Goal: Task Accomplishment & Management: Complete application form

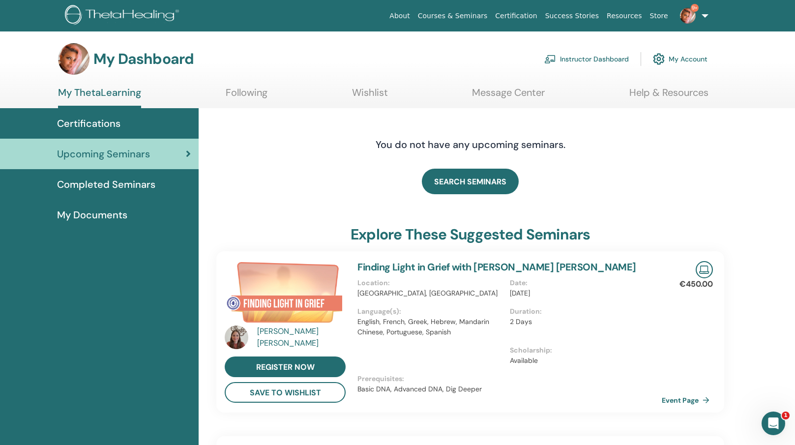
scroll to position [3, 0]
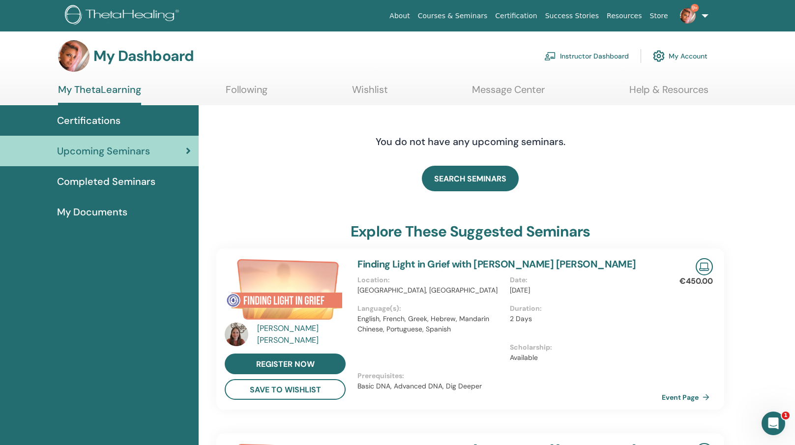
click at [591, 57] on link "Instructor Dashboard" at bounding box center [586, 56] width 85 height 22
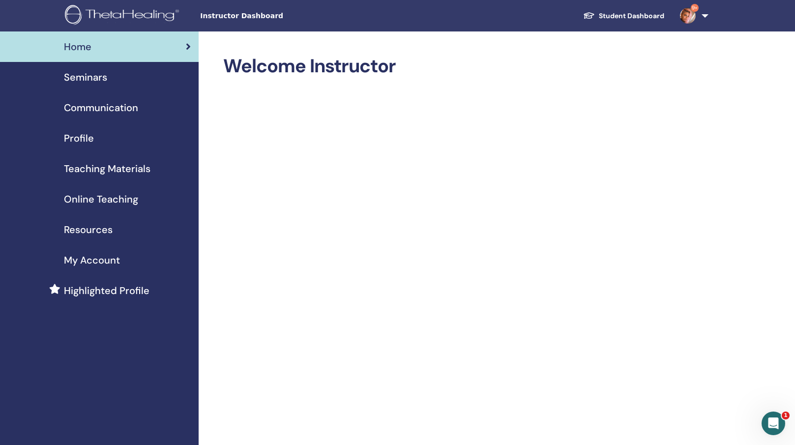
click at [102, 201] on span "Online Teaching" at bounding box center [101, 199] width 74 height 15
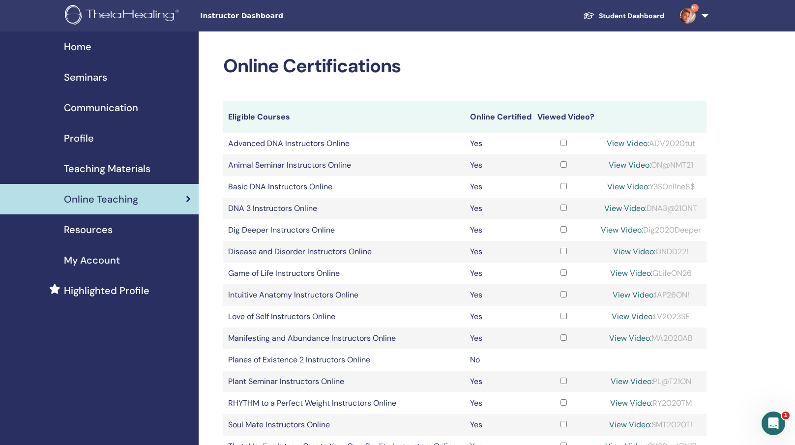
click at [145, 174] on span "Teaching Materials" at bounding box center [107, 168] width 87 height 15
click at [143, 168] on span "Teaching Materials" at bounding box center [107, 168] width 87 height 15
click at [125, 166] on span "Teaching Materials" at bounding box center [107, 168] width 87 height 15
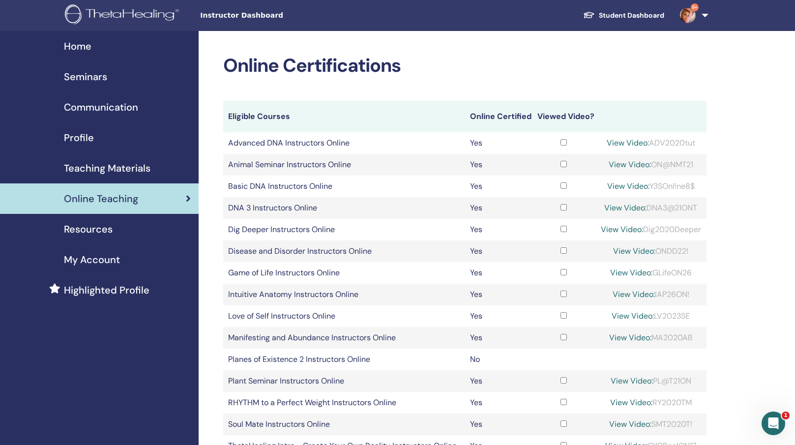
scroll to position [1, 0]
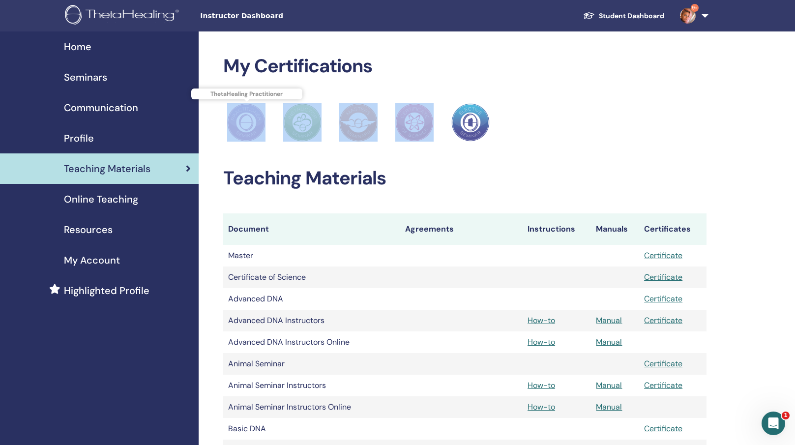
drag, startPoint x: 494, startPoint y: 101, endPoint x: 233, endPoint y: 141, distance: 264.0
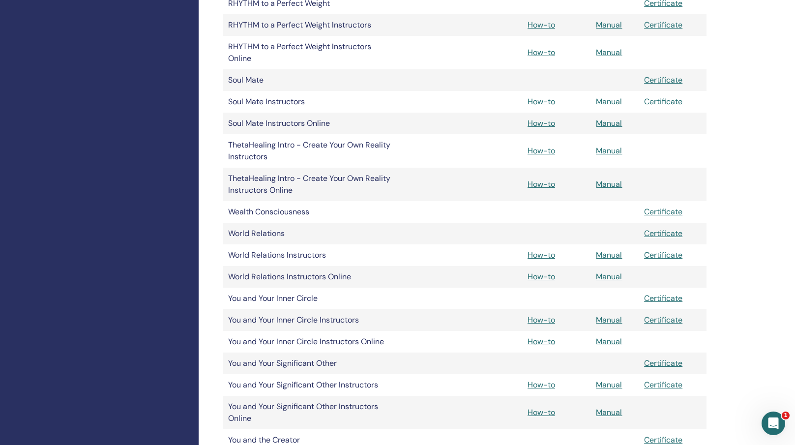
scroll to position [1262, 0]
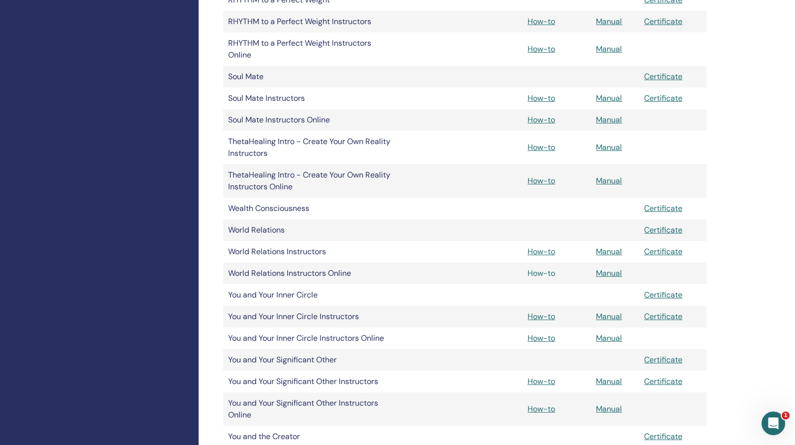
click at [542, 273] on link "How-to" at bounding box center [541, 273] width 28 height 10
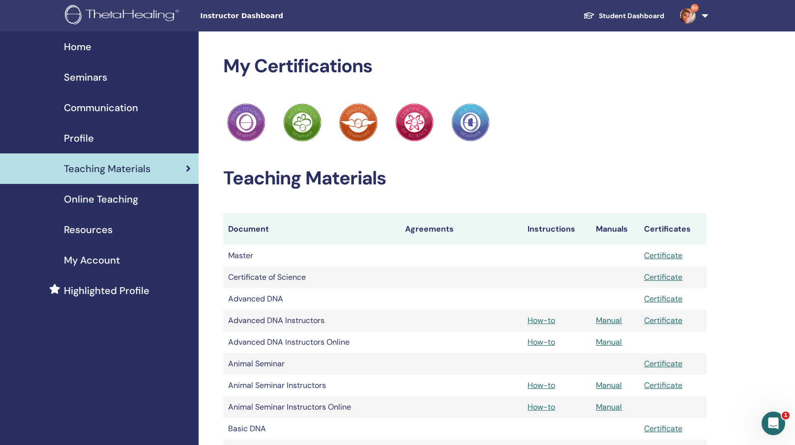
click at [634, 13] on link "Student Dashboard" at bounding box center [623, 16] width 97 height 18
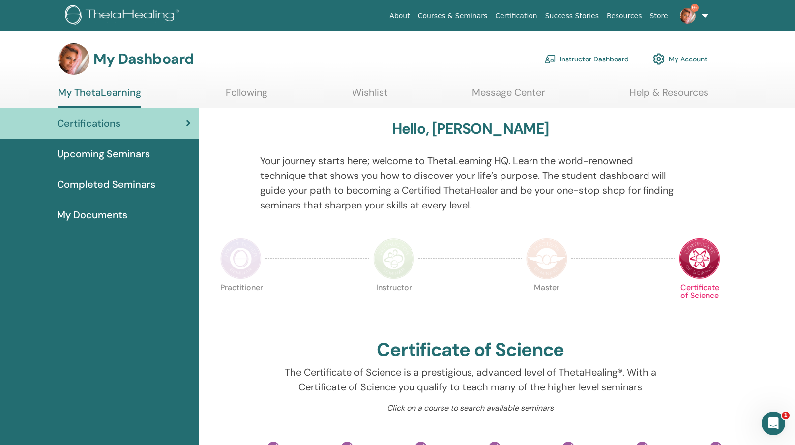
click at [577, 58] on link "Instructor Dashboard" at bounding box center [586, 59] width 85 height 22
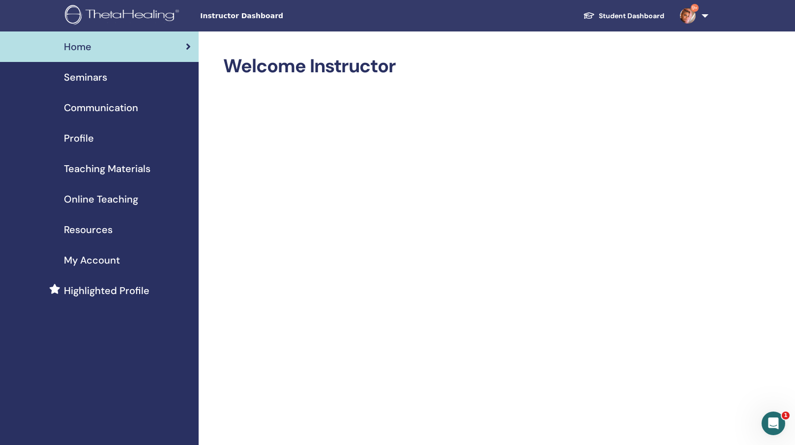
click at [92, 80] on span "Seminars" at bounding box center [85, 77] width 43 height 15
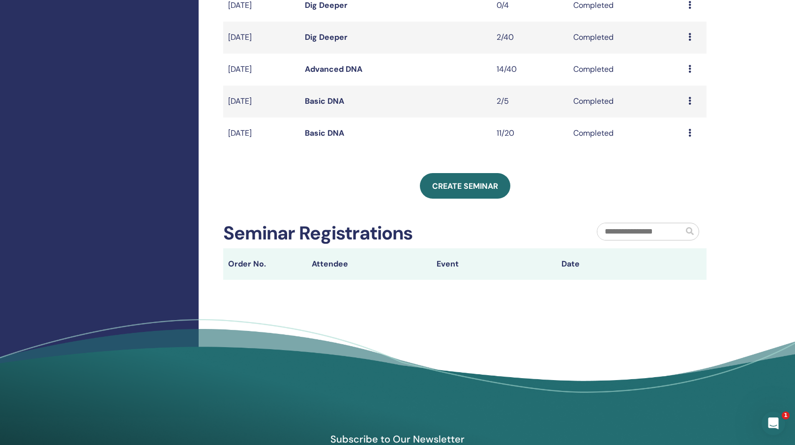
scroll to position [309, 0]
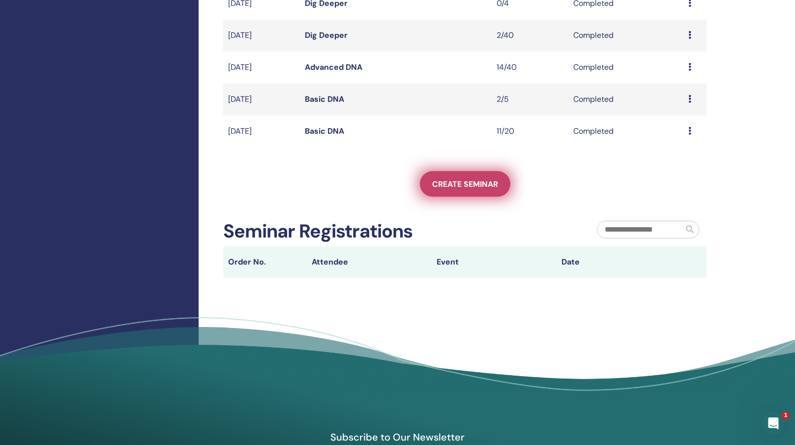
click at [456, 189] on span "Create seminar" at bounding box center [465, 184] width 66 height 10
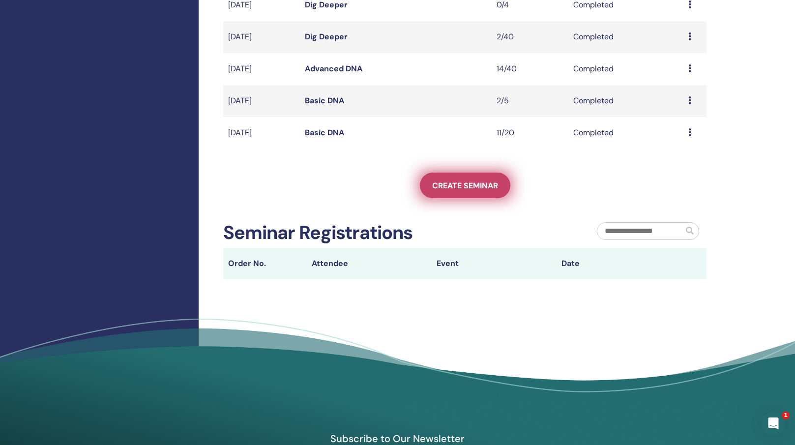
scroll to position [312, 0]
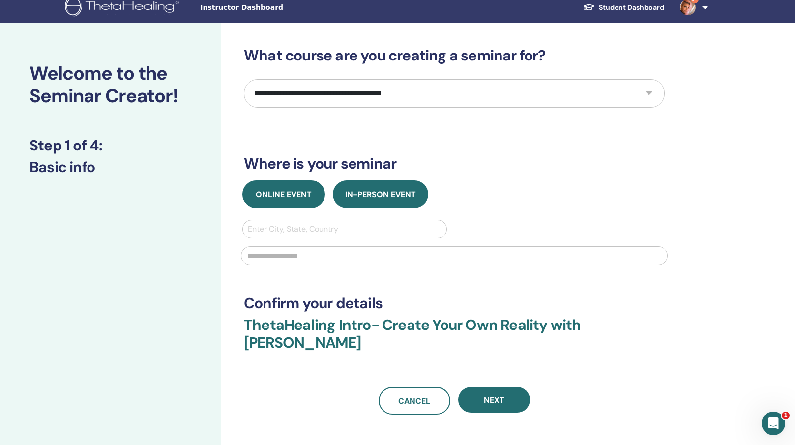
click at [277, 198] on button "Online Event" at bounding box center [283, 194] width 83 height 28
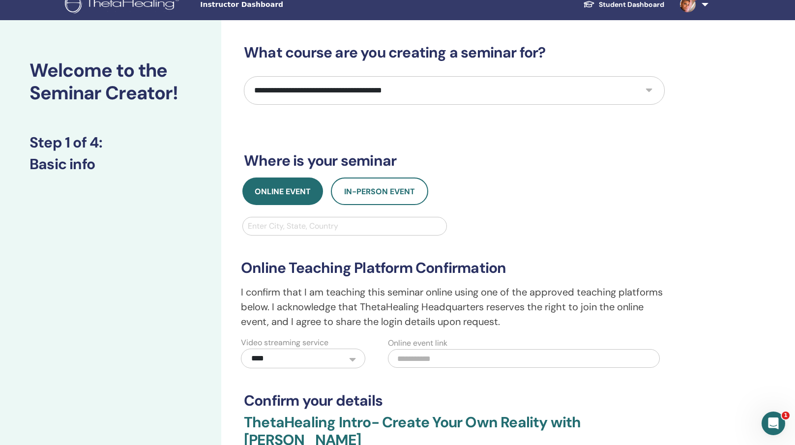
scroll to position [12, 0]
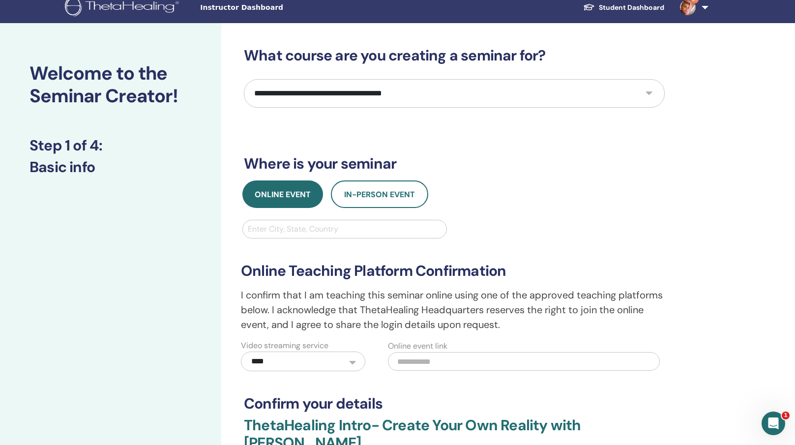
click at [356, 229] on div at bounding box center [345, 229] width 194 height 14
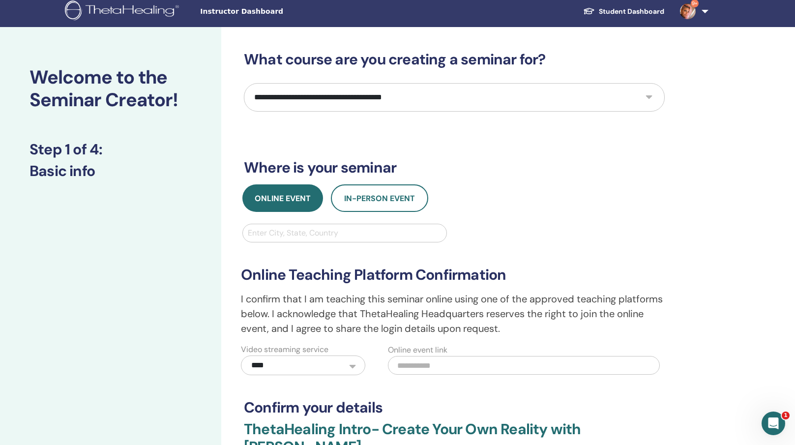
click at [517, 212] on div "**********" at bounding box center [453, 279] width 435 height 191
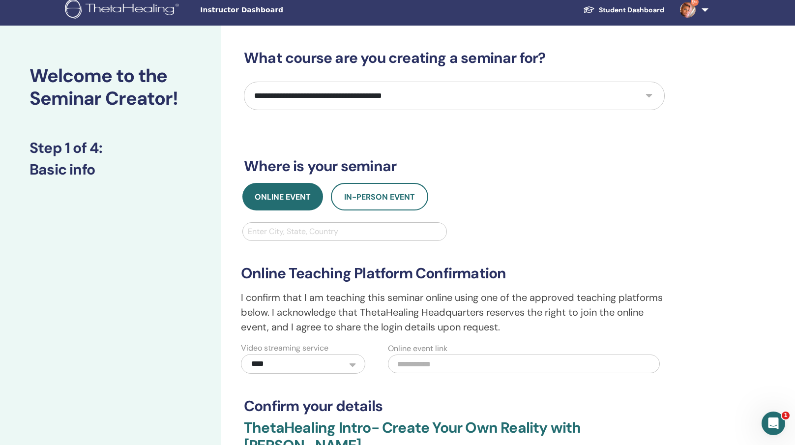
scroll to position [0, 0]
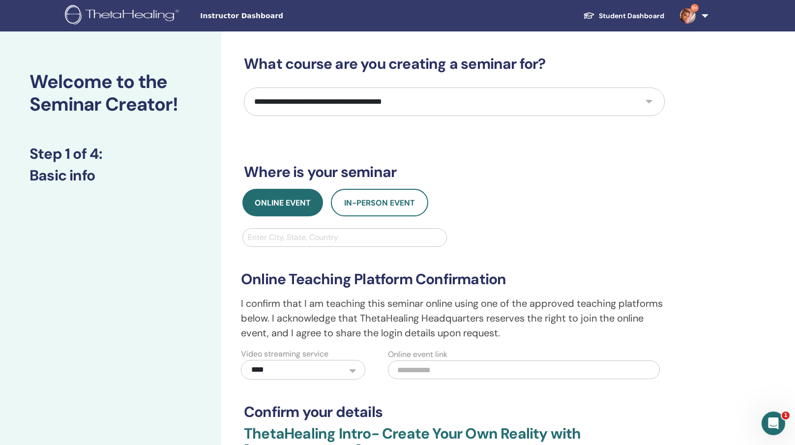
click at [627, 12] on link "Student Dashboard" at bounding box center [623, 16] width 97 height 18
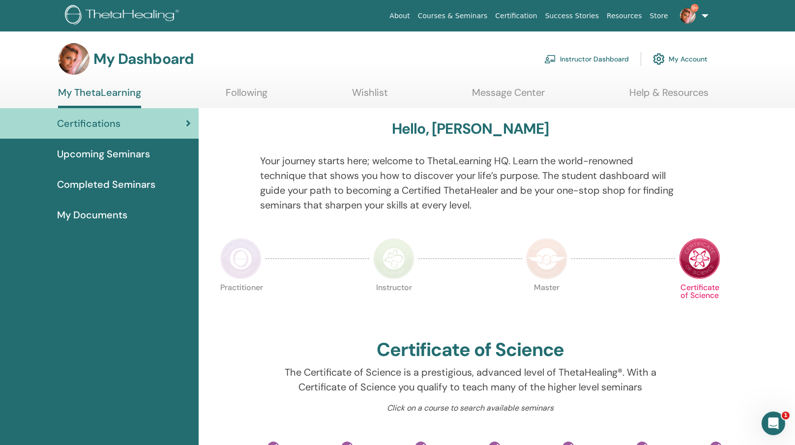
click at [567, 55] on link "Instructor Dashboard" at bounding box center [586, 59] width 85 height 22
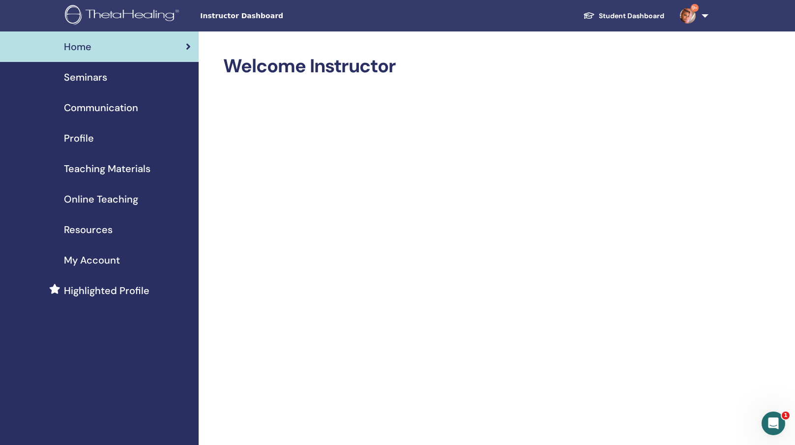
click at [117, 170] on span "Teaching Materials" at bounding box center [107, 168] width 87 height 15
click at [121, 168] on span "Teaching Materials" at bounding box center [107, 168] width 87 height 15
click at [130, 169] on span "Teaching Materials" at bounding box center [107, 168] width 87 height 15
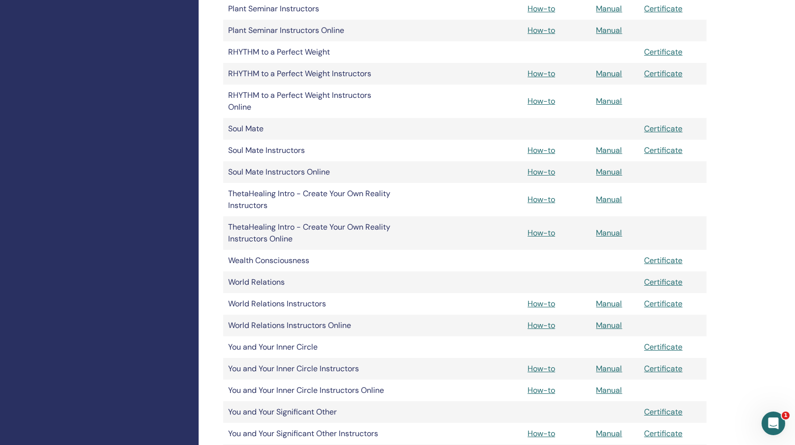
scroll to position [1207, 0]
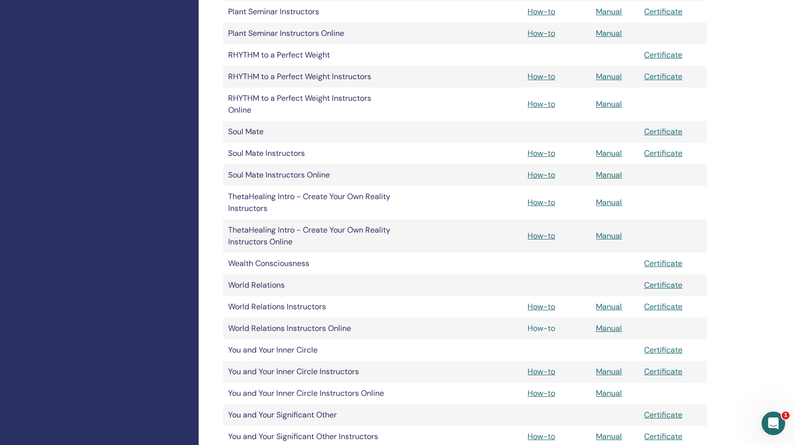
click at [537, 328] on link "How-to" at bounding box center [541, 328] width 28 height 10
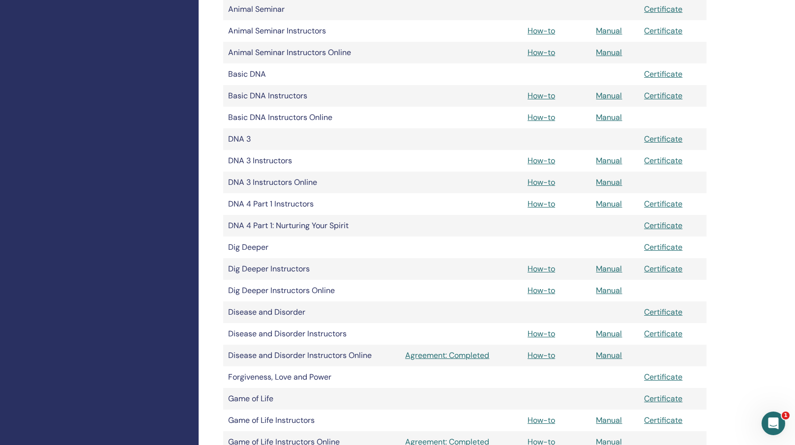
scroll to position [356, 0]
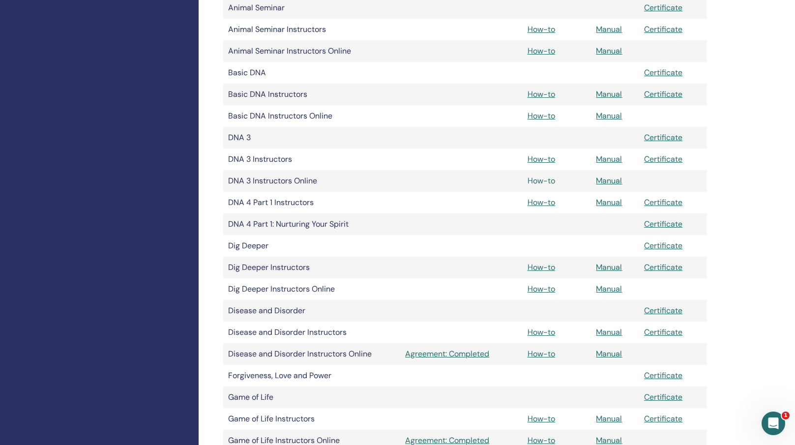
click at [541, 179] on link "How-to" at bounding box center [541, 180] width 28 height 10
